Goal: Task Accomplishment & Management: Complete application form

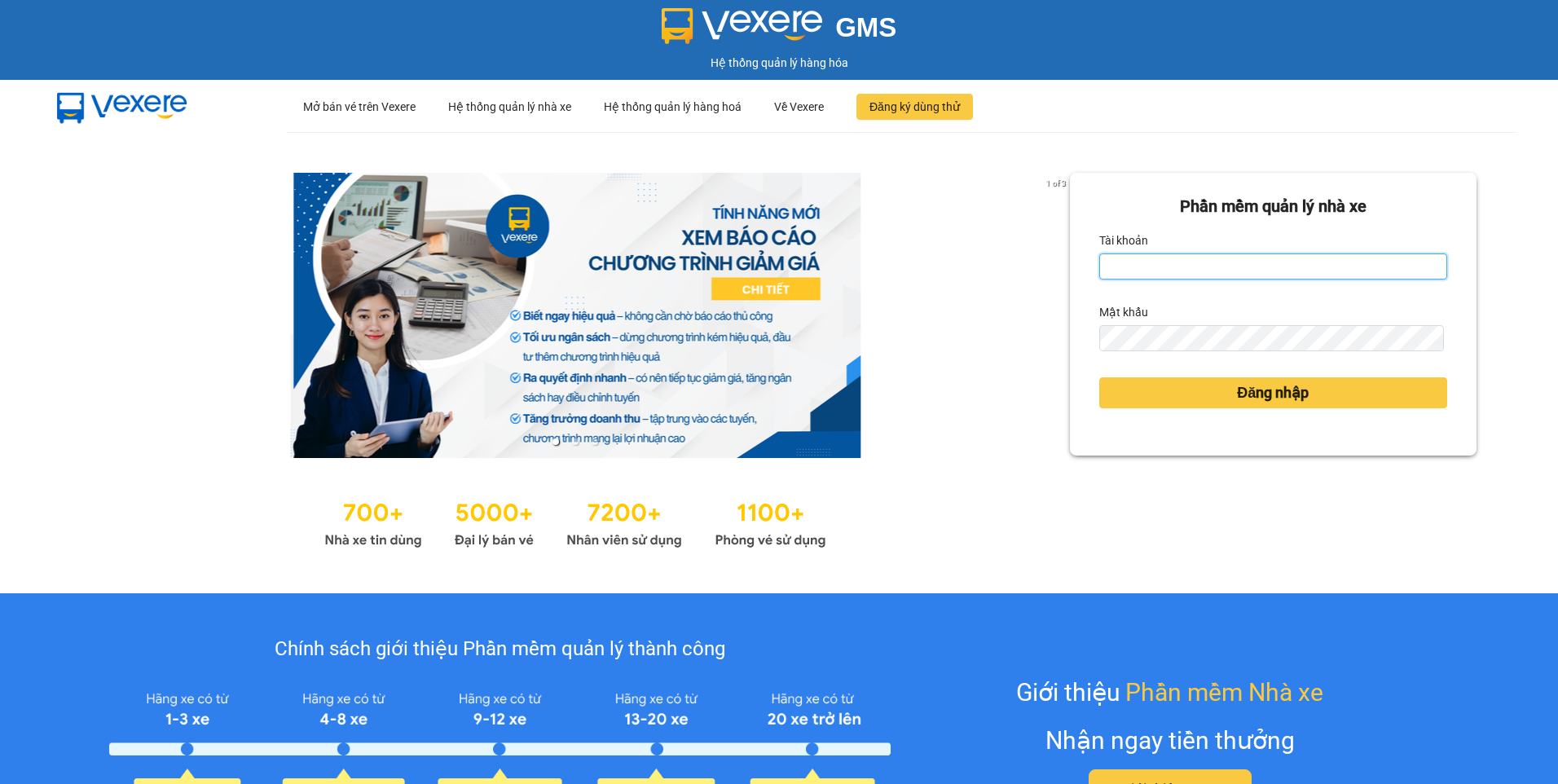
click at [1215, 260] on input "Tài khoản" at bounding box center [1273, 266] width 348 height 26
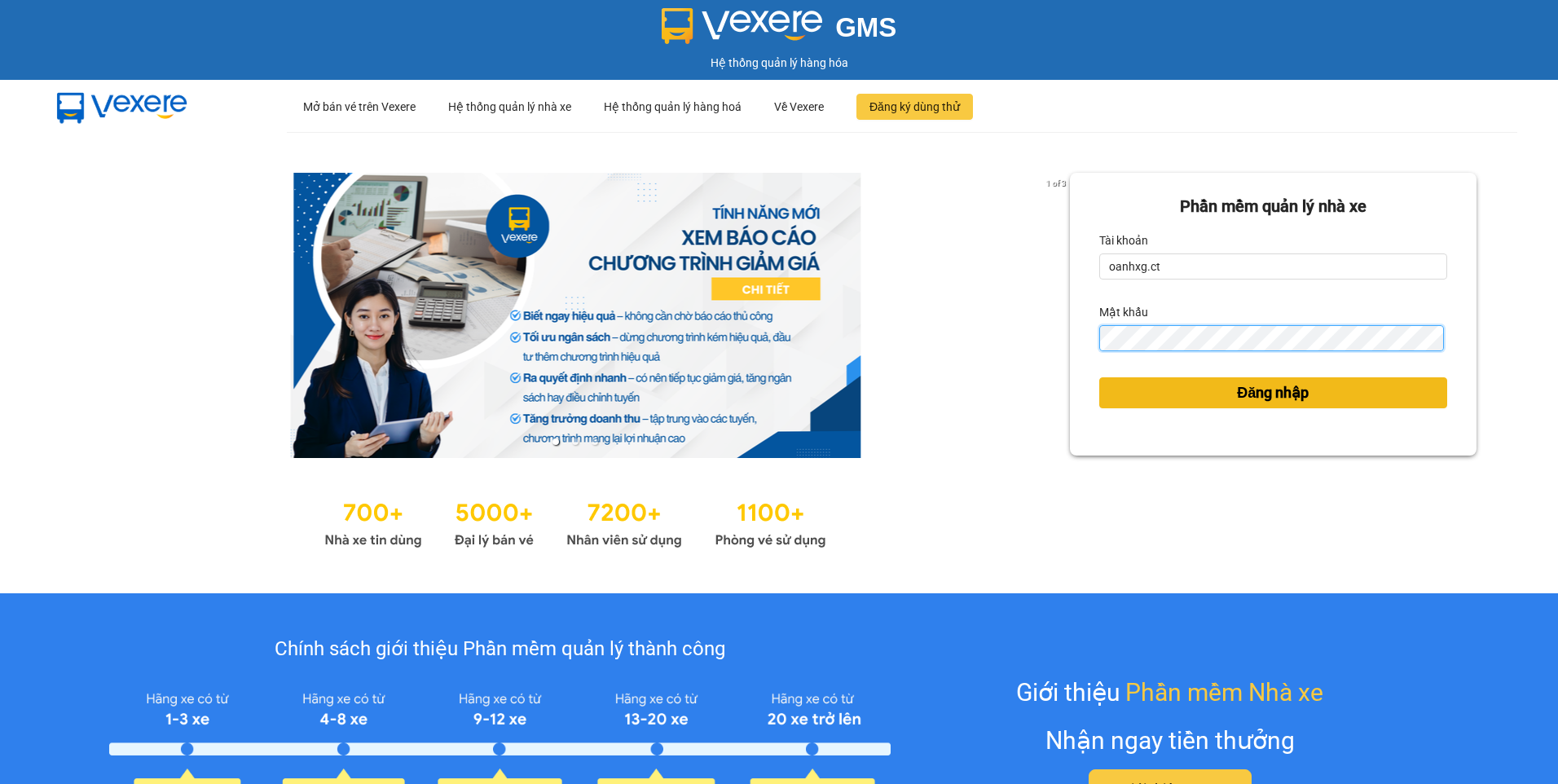
click at [1099, 377] on button "Đăng nhập" at bounding box center [1273, 392] width 348 height 31
click at [1216, 405] on button "Đăng nhập" at bounding box center [1273, 392] width 348 height 31
click at [1211, 400] on button "Đăng nhập" at bounding box center [1273, 392] width 348 height 31
click at [1245, 394] on span "Đăng nhập" at bounding box center [1273, 392] width 72 height 23
click at [1246, 393] on span "Đăng nhập" at bounding box center [1273, 392] width 72 height 23
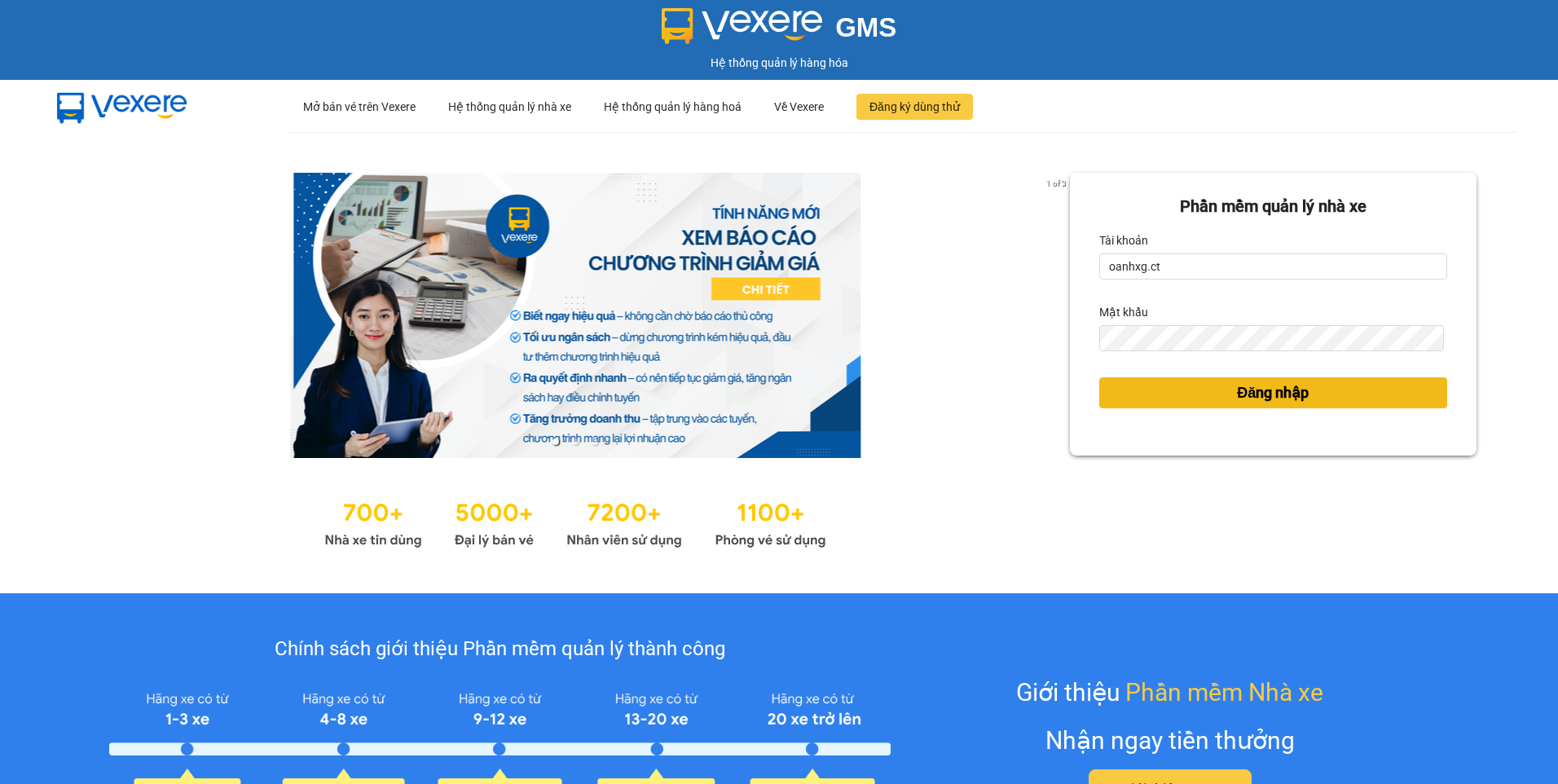
drag, startPoint x: 1246, startPoint y: 394, endPoint x: 1234, endPoint y: 398, distance: 12.6
click at [1245, 394] on span "Đăng nhập" at bounding box center [1273, 392] width 72 height 23
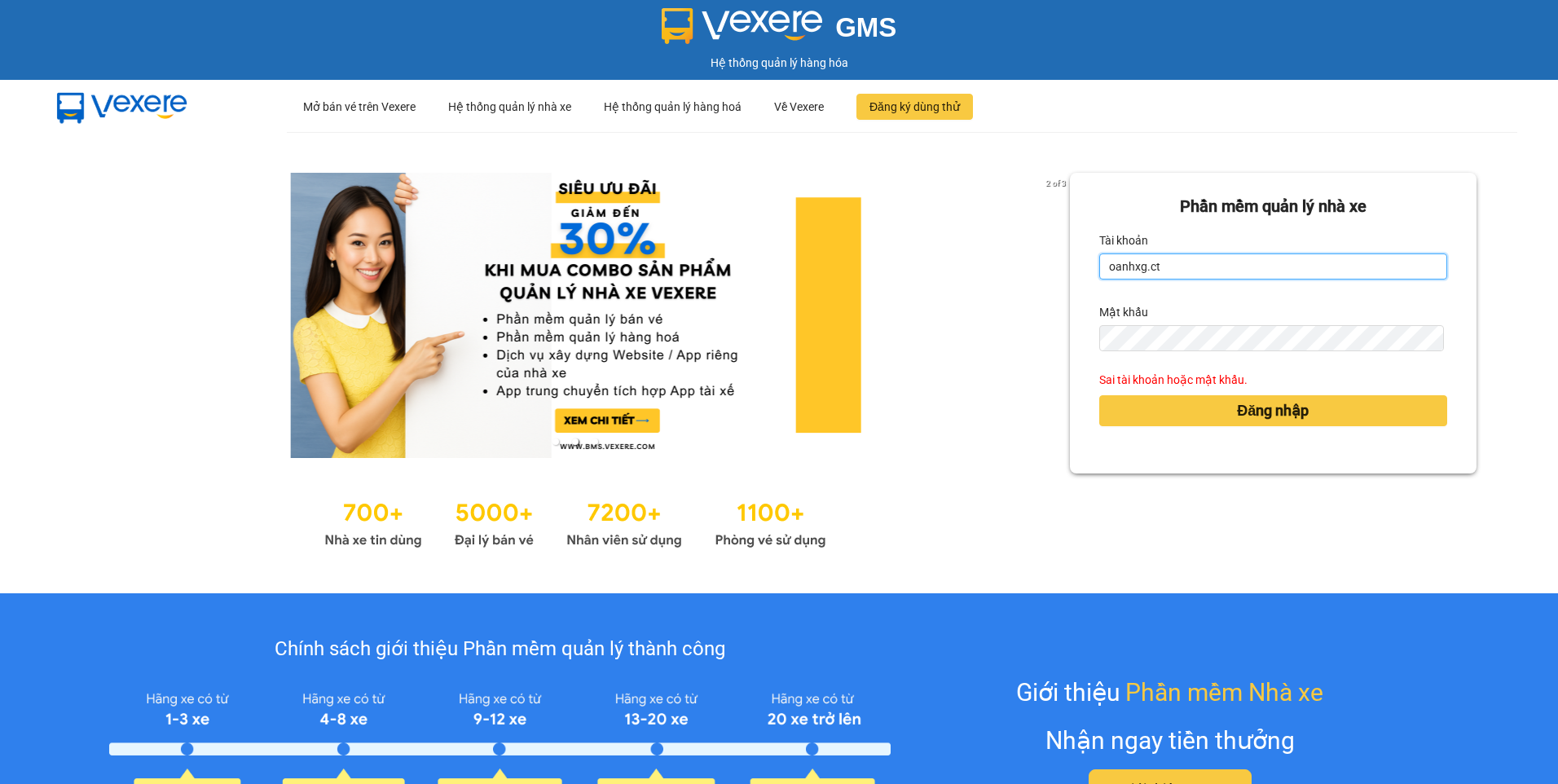
click at [1183, 266] on input "oanhxg.ct" at bounding box center [1273, 266] width 348 height 26
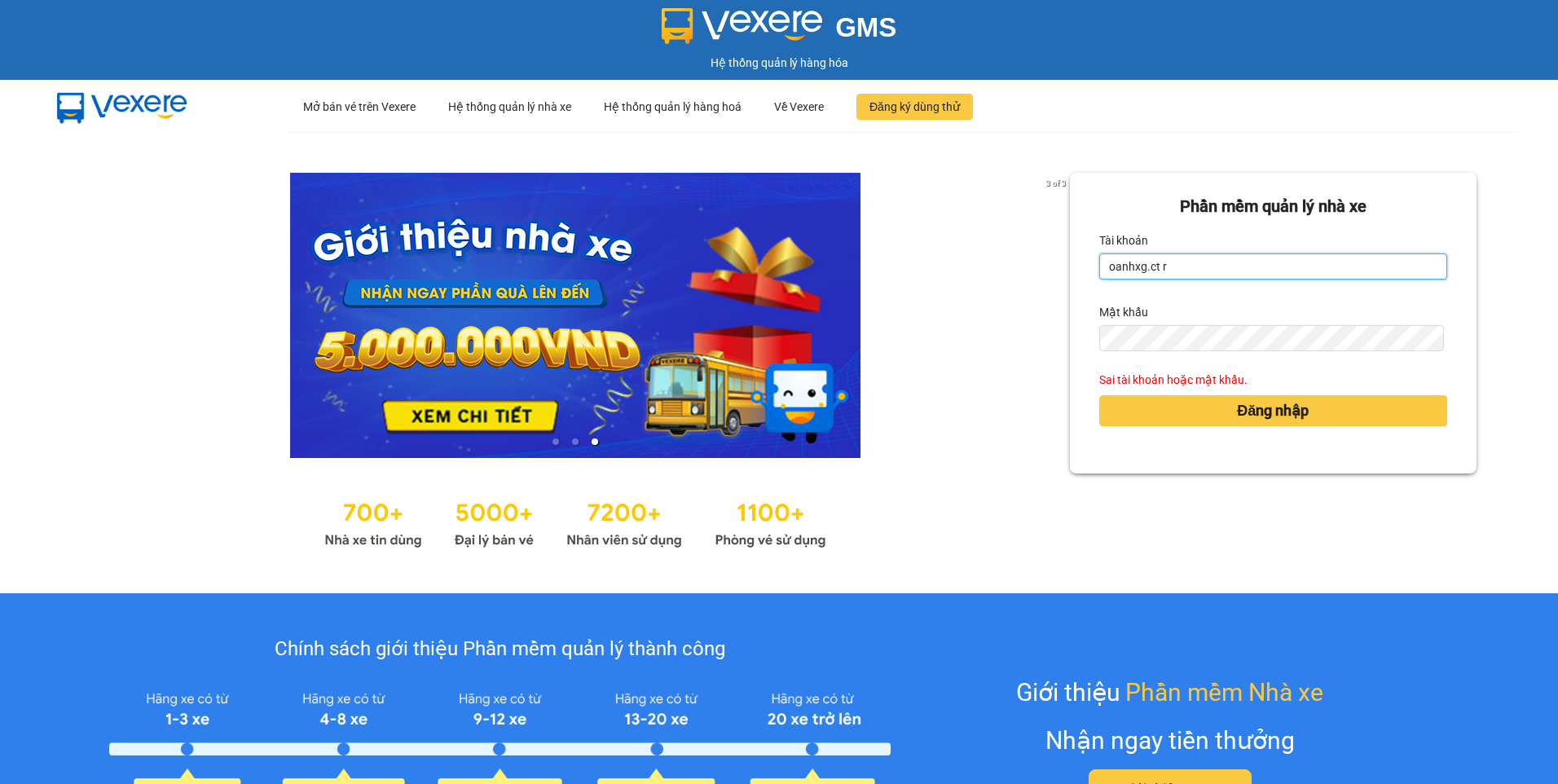
type input "oanhxg.ct"
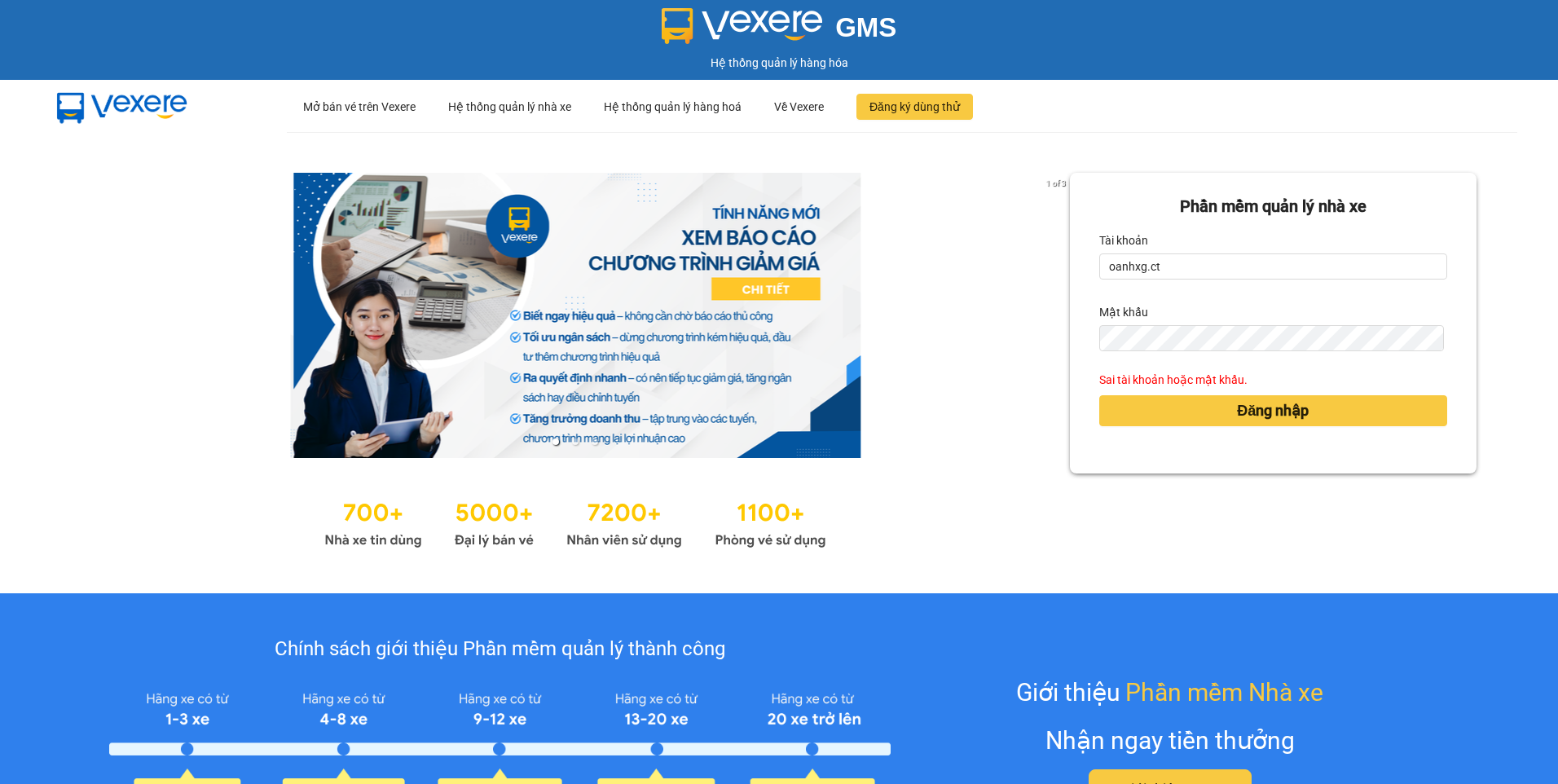
drag, startPoint x: 1006, startPoint y: 361, endPoint x: 1141, endPoint y: 316, distance: 142.3
click at [1007, 361] on div at bounding box center [575, 315] width 988 height 285
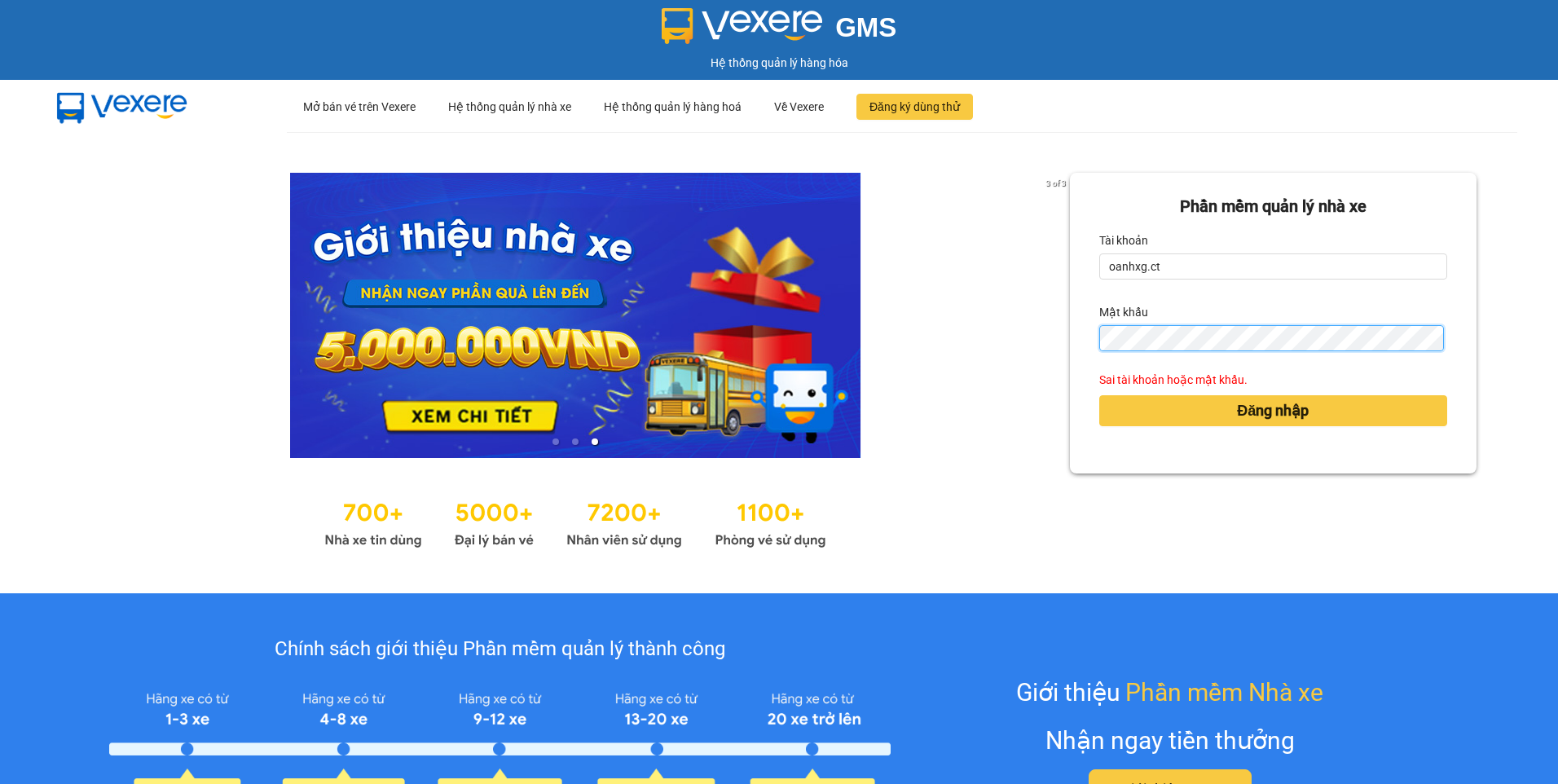
click at [1099, 395] on button "Đăng nhập" at bounding box center [1273, 410] width 348 height 31
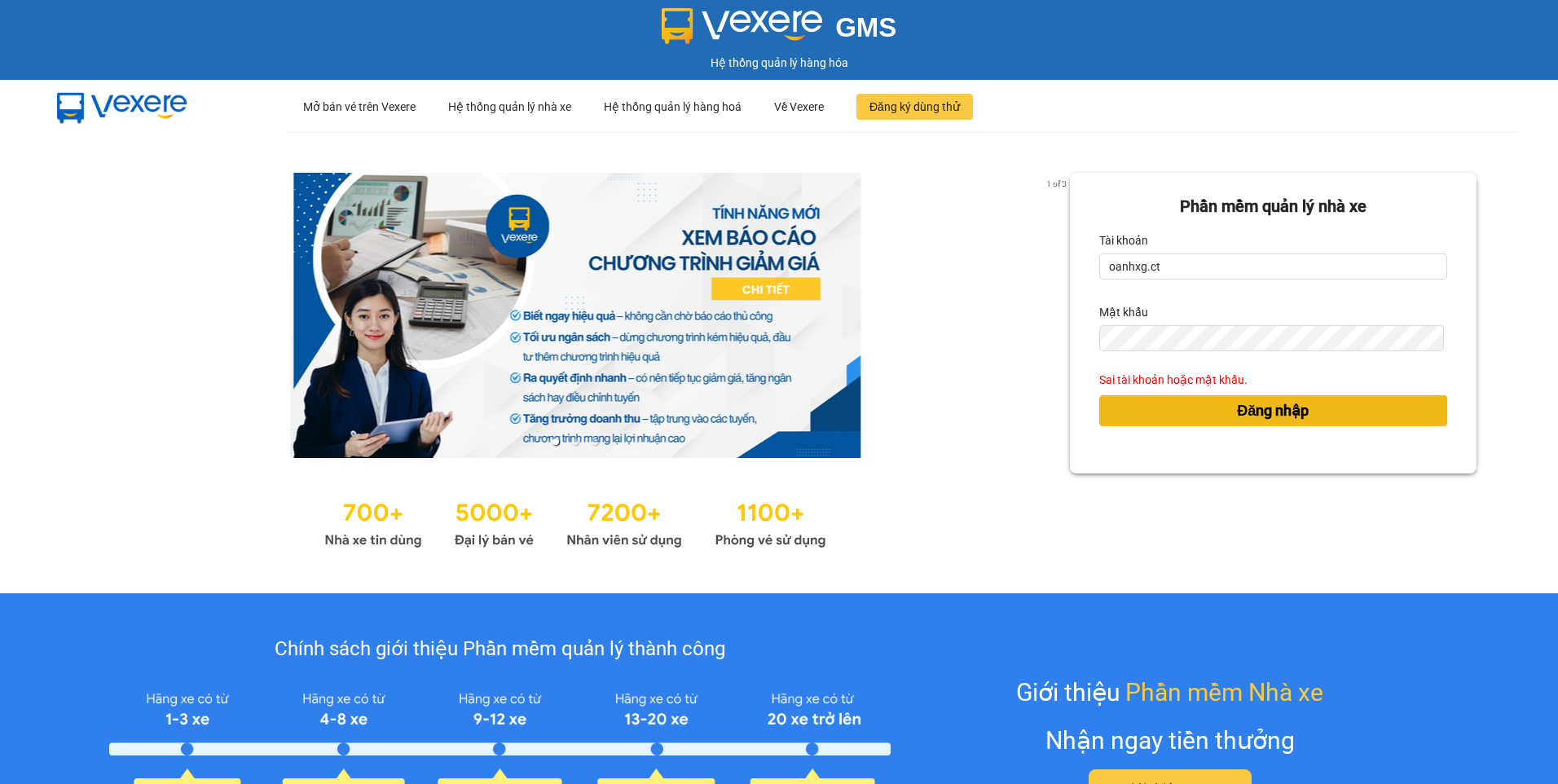
click at [1156, 407] on button "Đăng nhập" at bounding box center [1273, 410] width 348 height 31
click at [1222, 439] on form "Phần mềm quản lý nhà xe Tài khoản oanhxg.ct Mật khẩu Sai tài khoản hoặc mật khẩ…" at bounding box center [1273, 322] width 348 height 258
click at [1237, 414] on span "Đăng nhập" at bounding box center [1273, 410] width 72 height 23
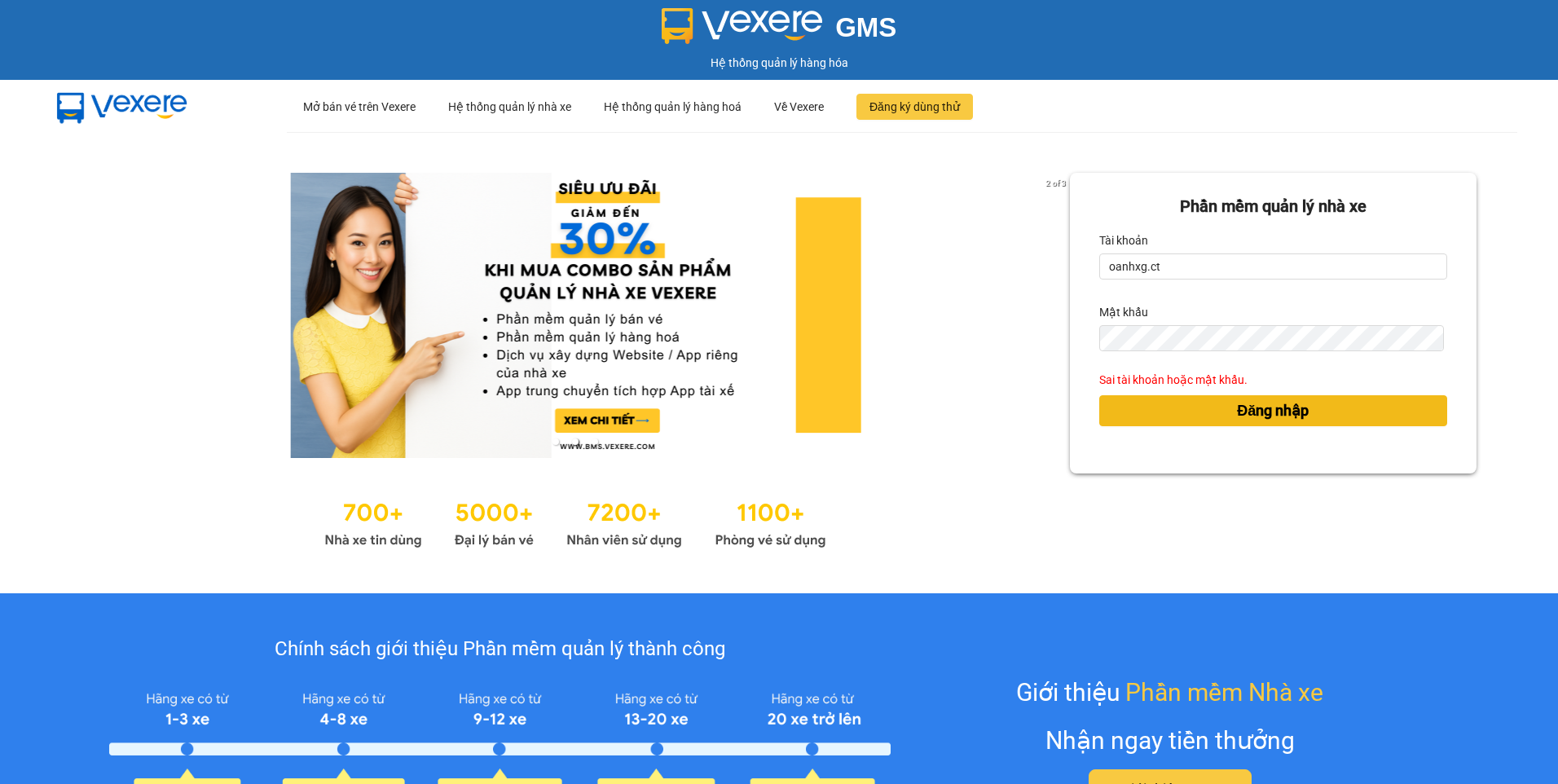
click at [1237, 414] on span "Đăng nhập" at bounding box center [1273, 410] width 72 height 23
click at [1237, 401] on span "Đăng nhập" at bounding box center [1273, 410] width 72 height 23
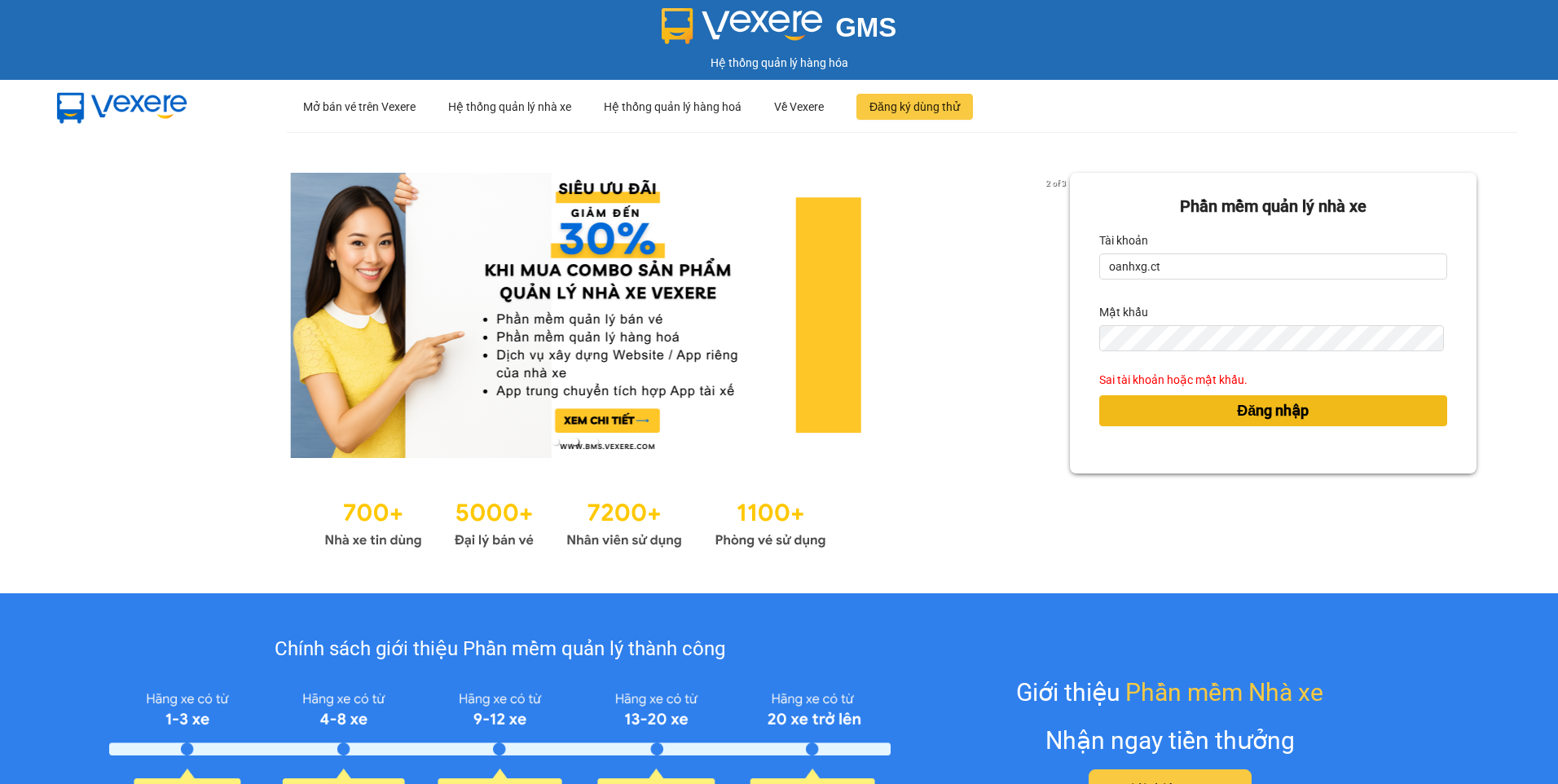
click at [1256, 403] on span "Đăng nhập" at bounding box center [1273, 410] width 72 height 23
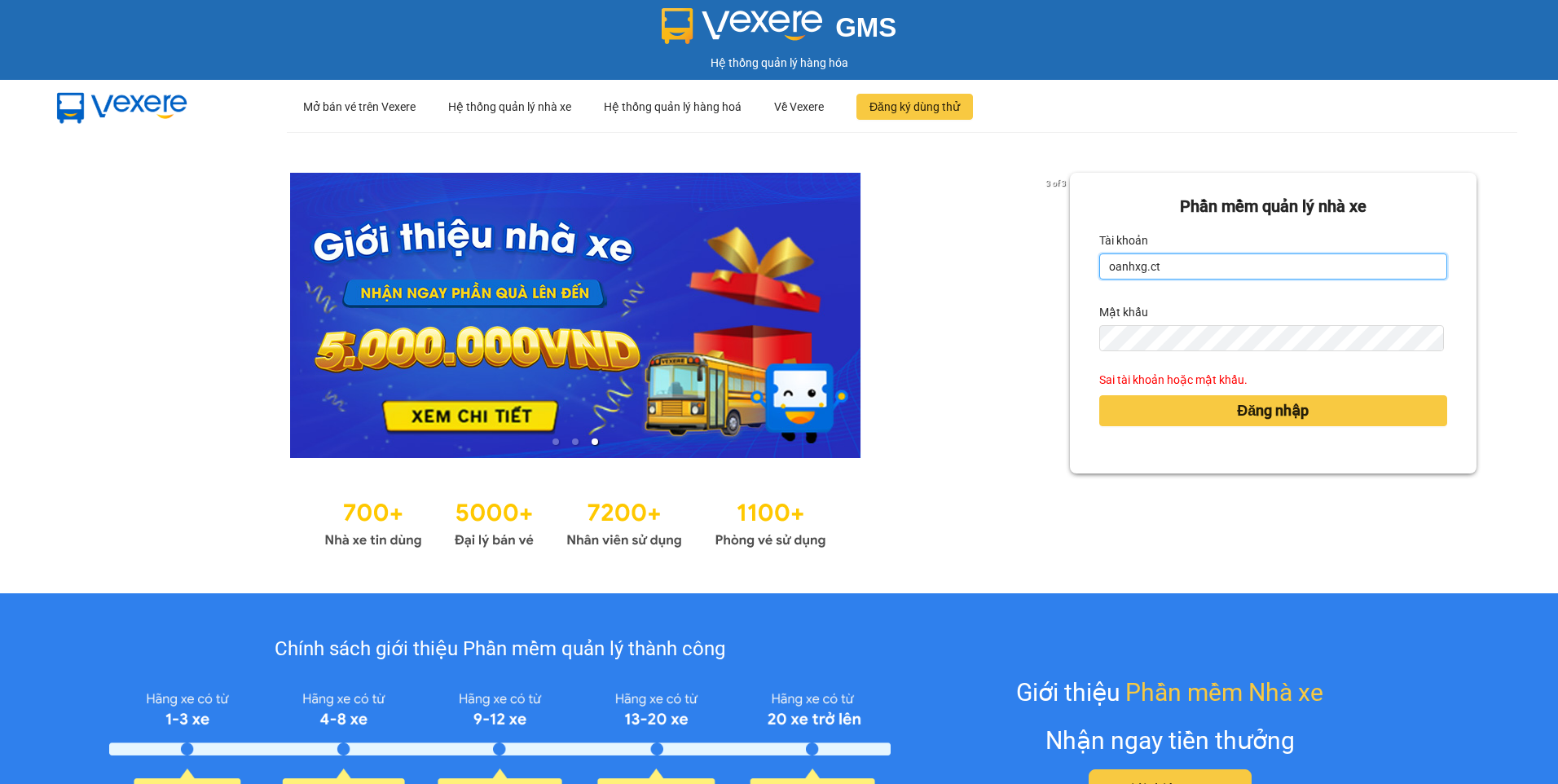
click at [1178, 273] on input "oanhxg.ct" at bounding box center [1273, 266] width 348 height 26
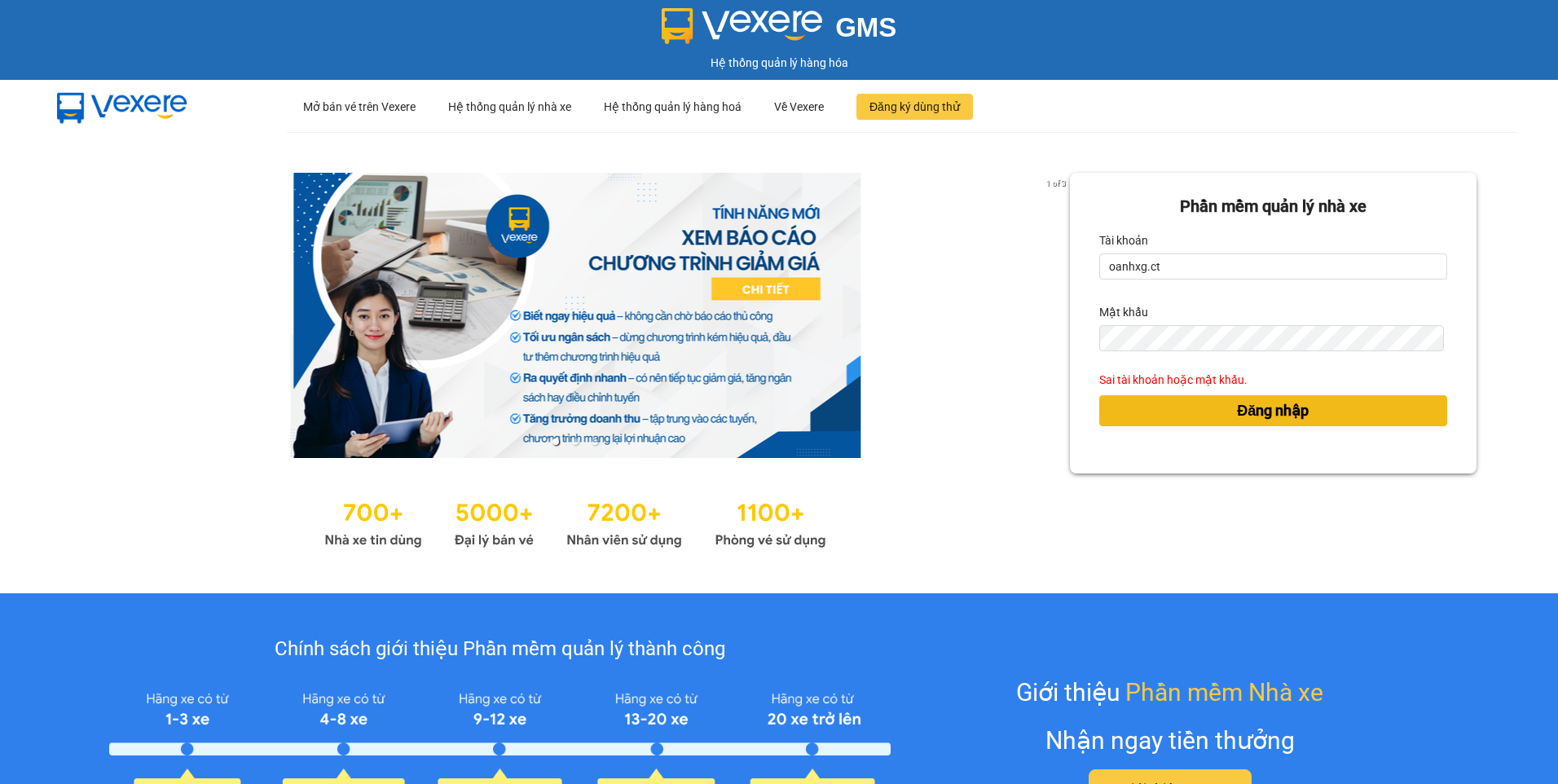
click at [1215, 412] on button "Đăng nhập" at bounding box center [1273, 410] width 348 height 31
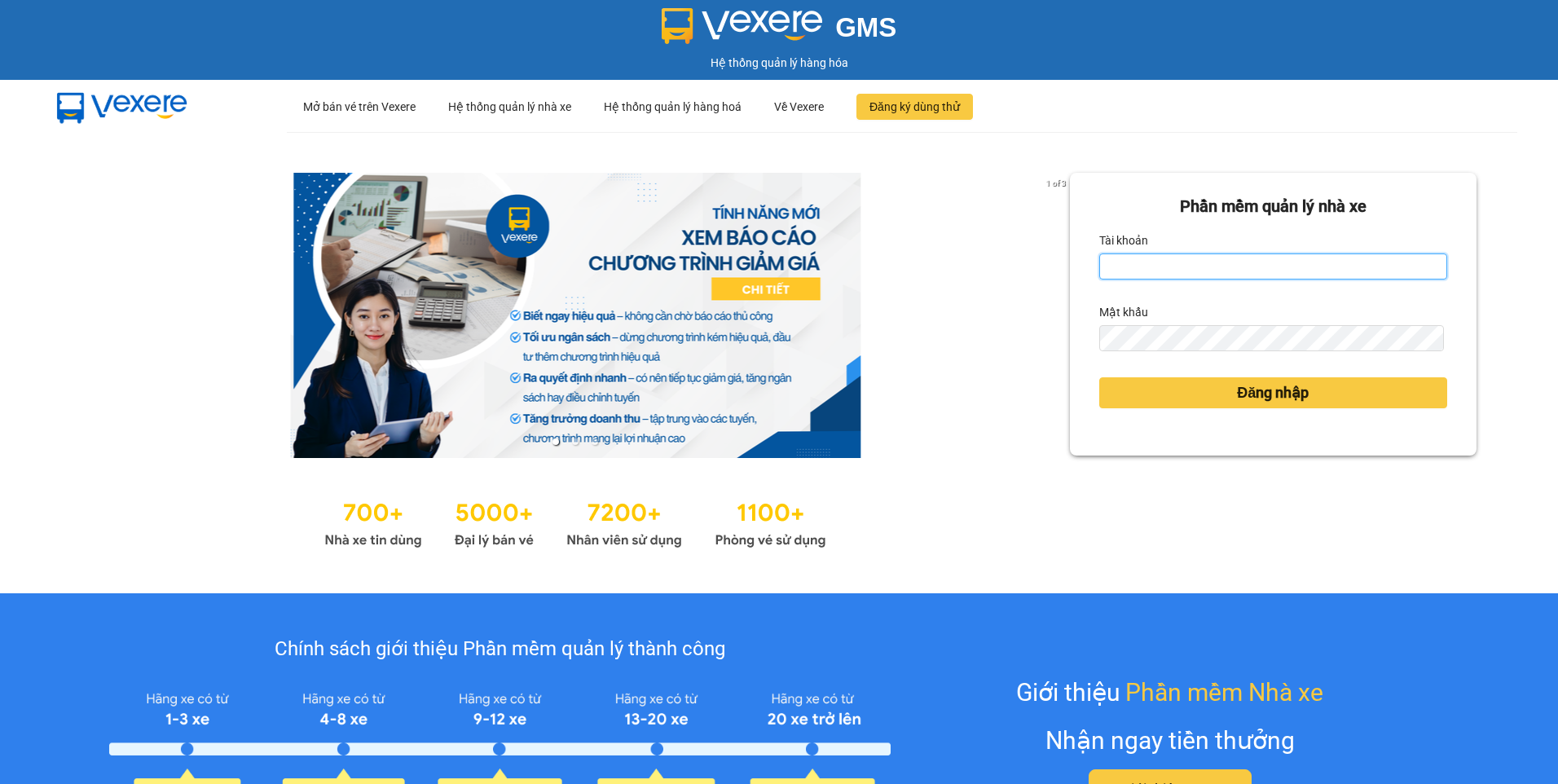
click at [1167, 261] on input "Tài khoản" at bounding box center [1273, 266] width 348 height 26
type input "oanhxg.ct"
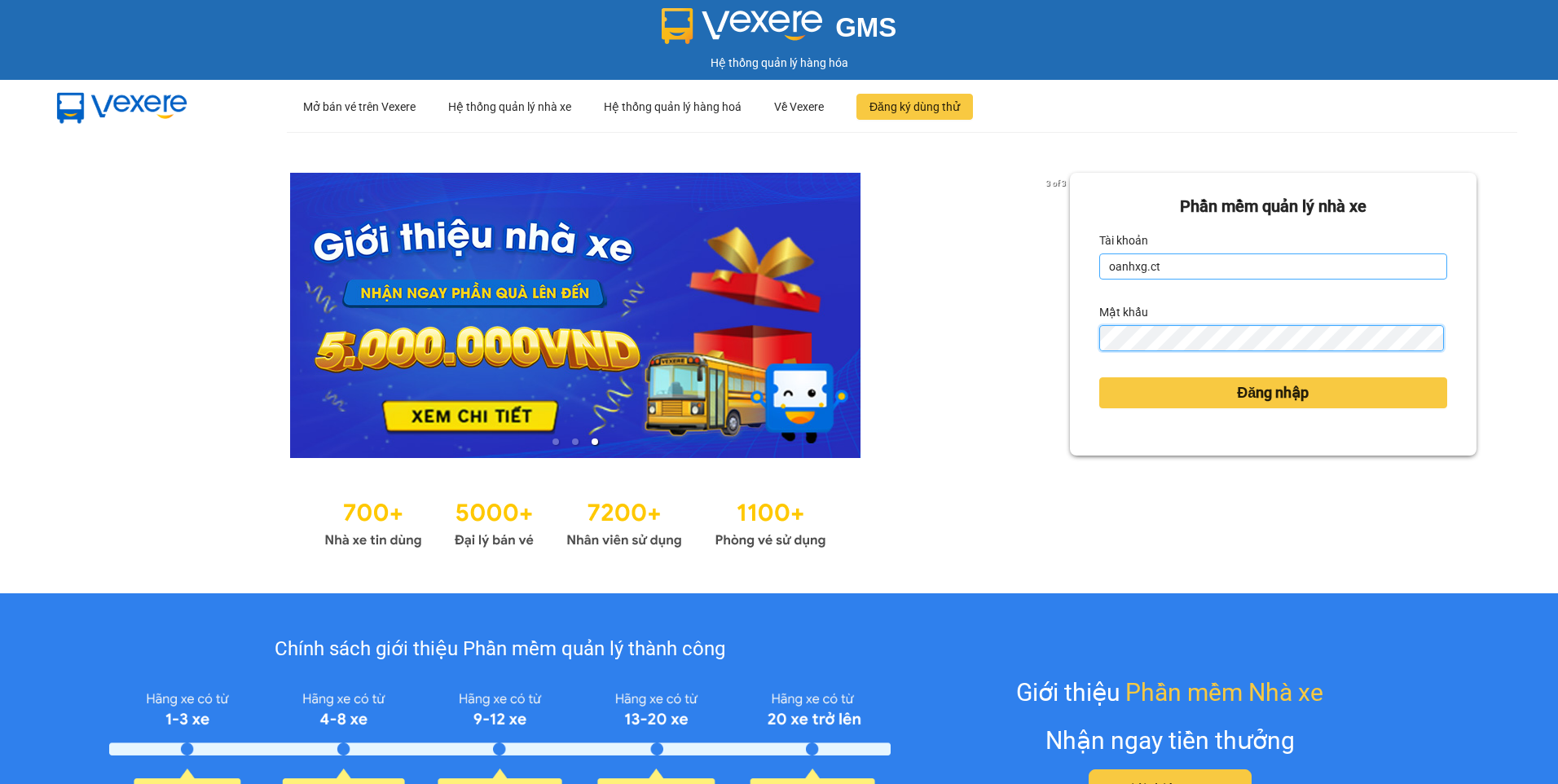
click at [1099, 377] on button "Đăng nhập" at bounding box center [1273, 392] width 348 height 31
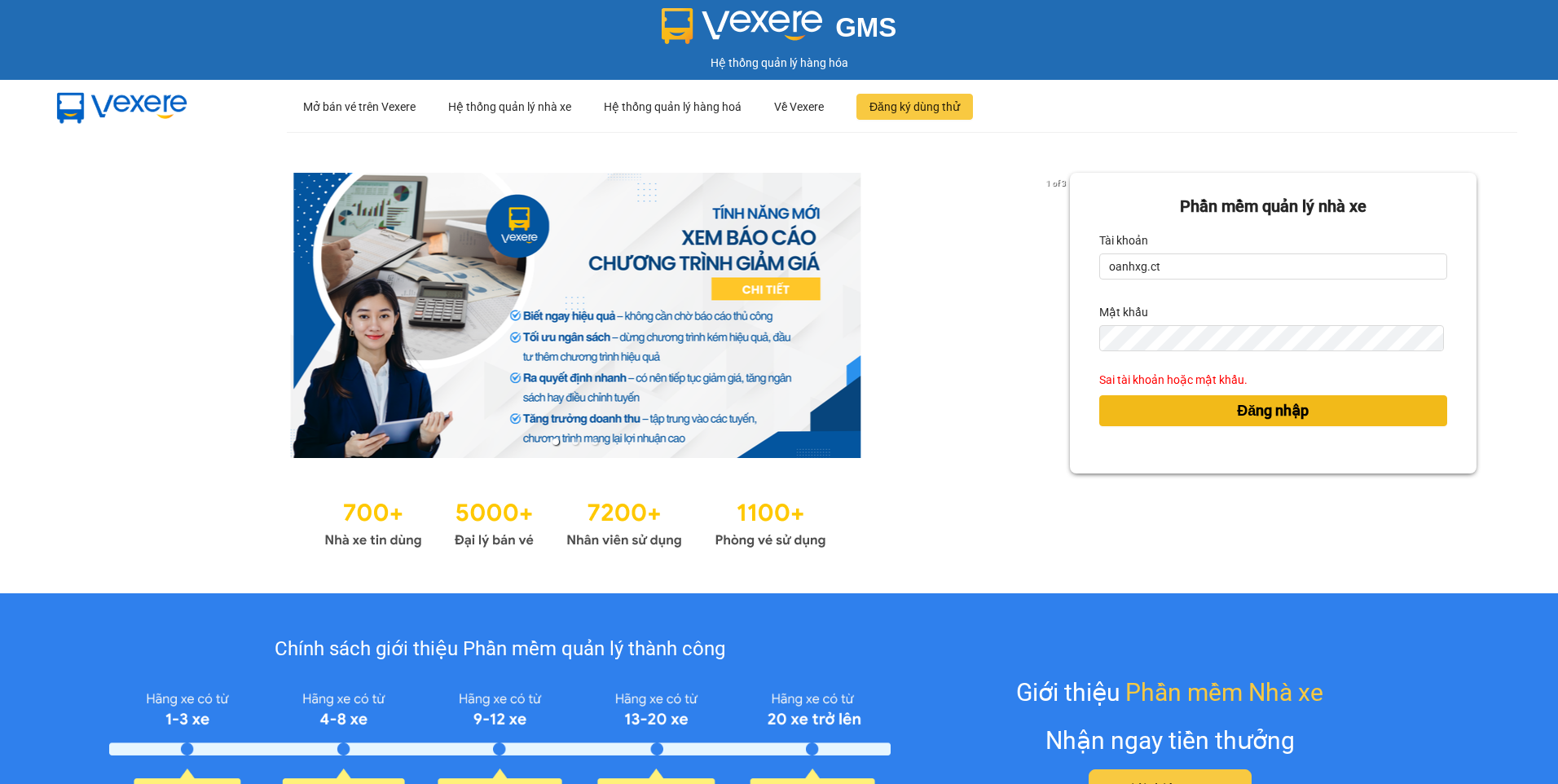
click at [1164, 409] on button "Đăng nhập" at bounding box center [1273, 410] width 348 height 31
